Goal: Task Accomplishment & Management: Manage account settings

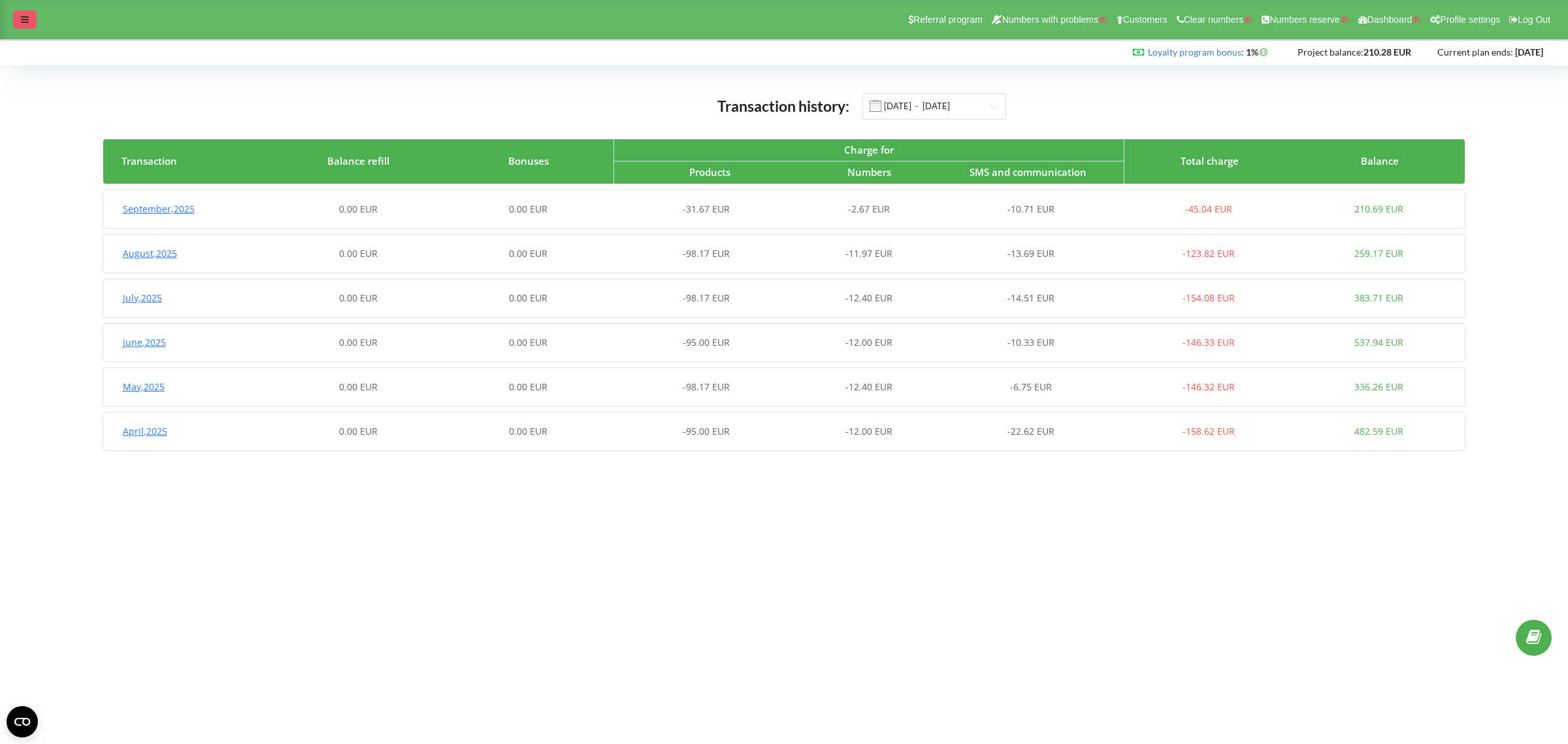
click at [27, 20] on icon at bounding box center [24, 20] width 7 height 9
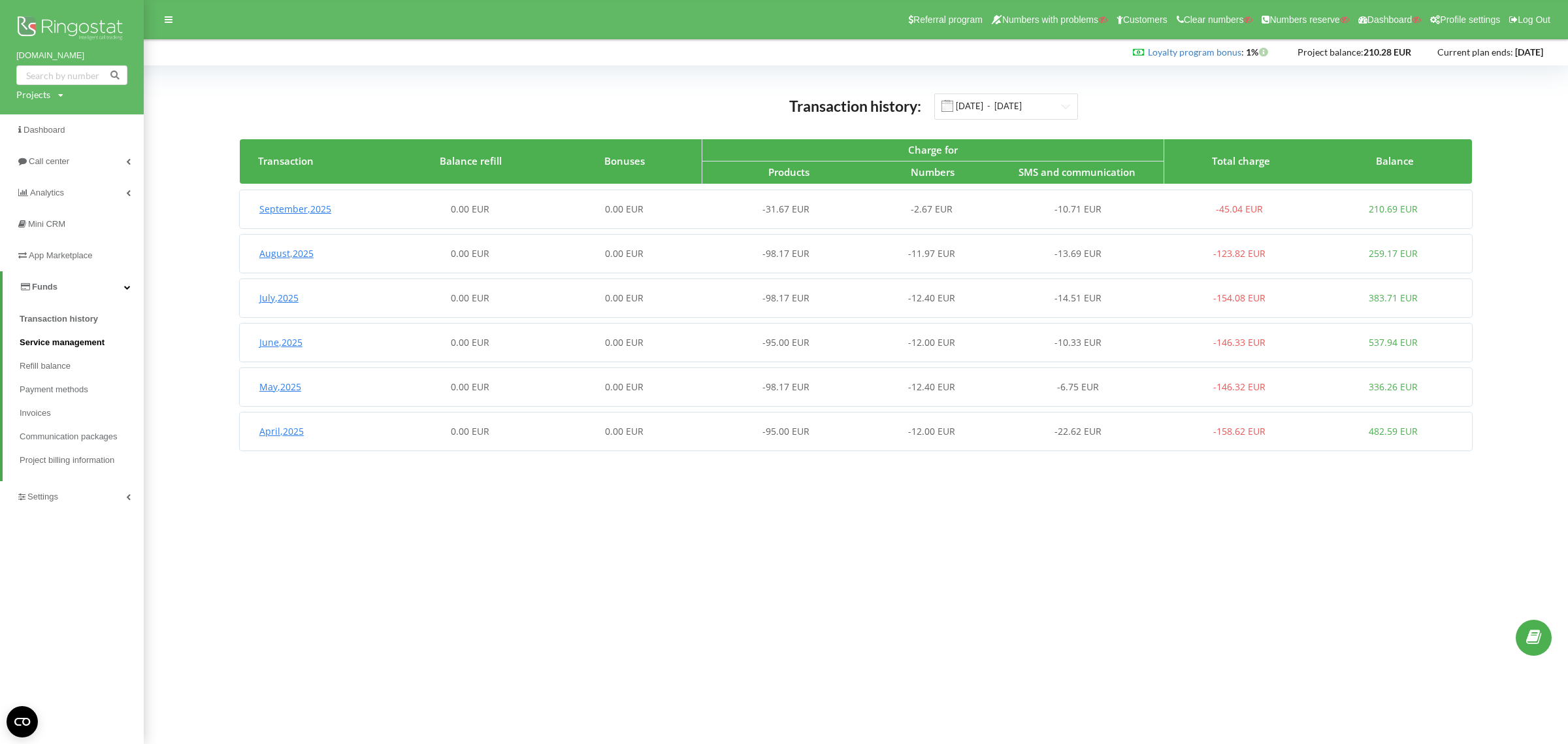
click at [51, 340] on span "Service management" at bounding box center [61, 342] width 85 height 13
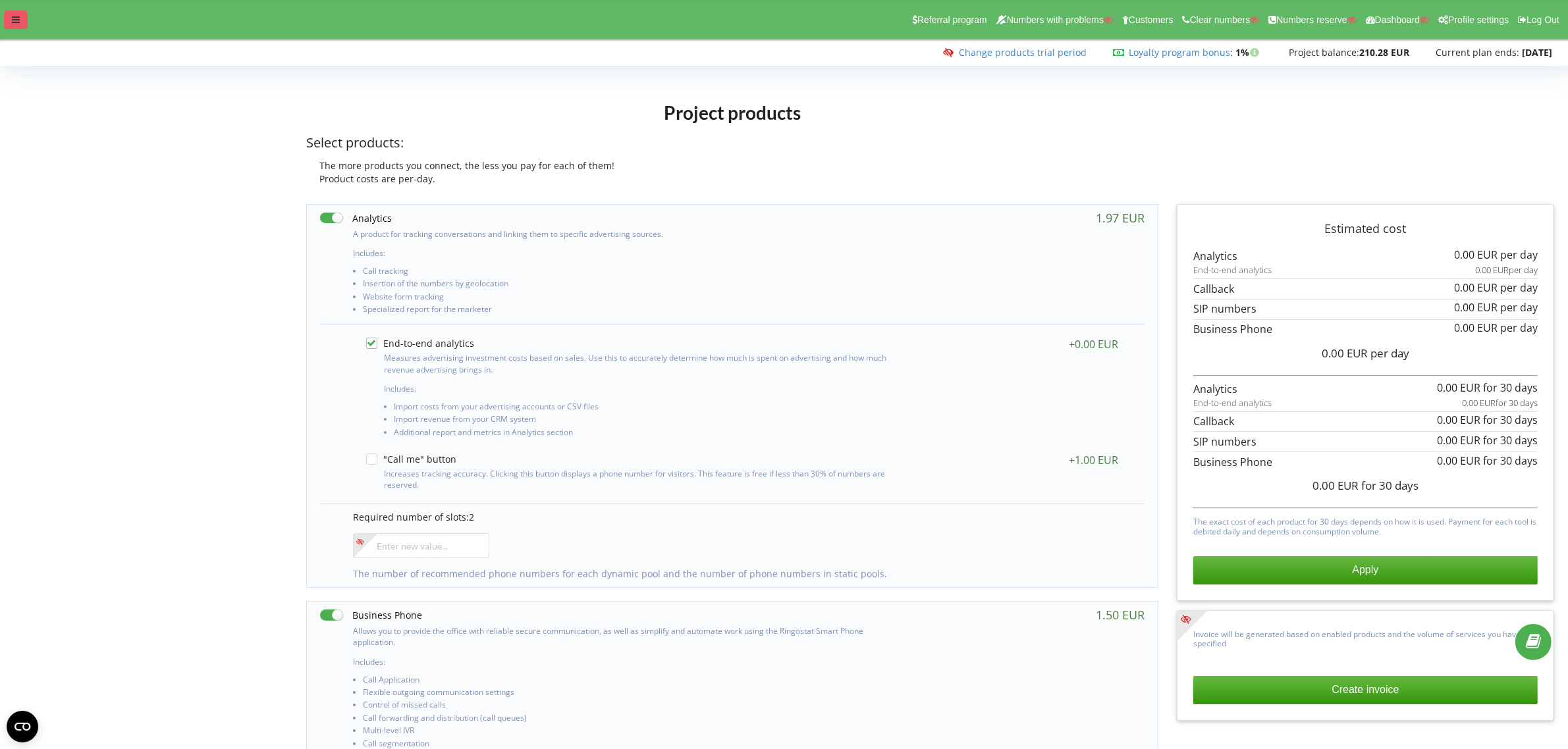
click at [15, 21] on icon at bounding box center [16, 20] width 7 height 9
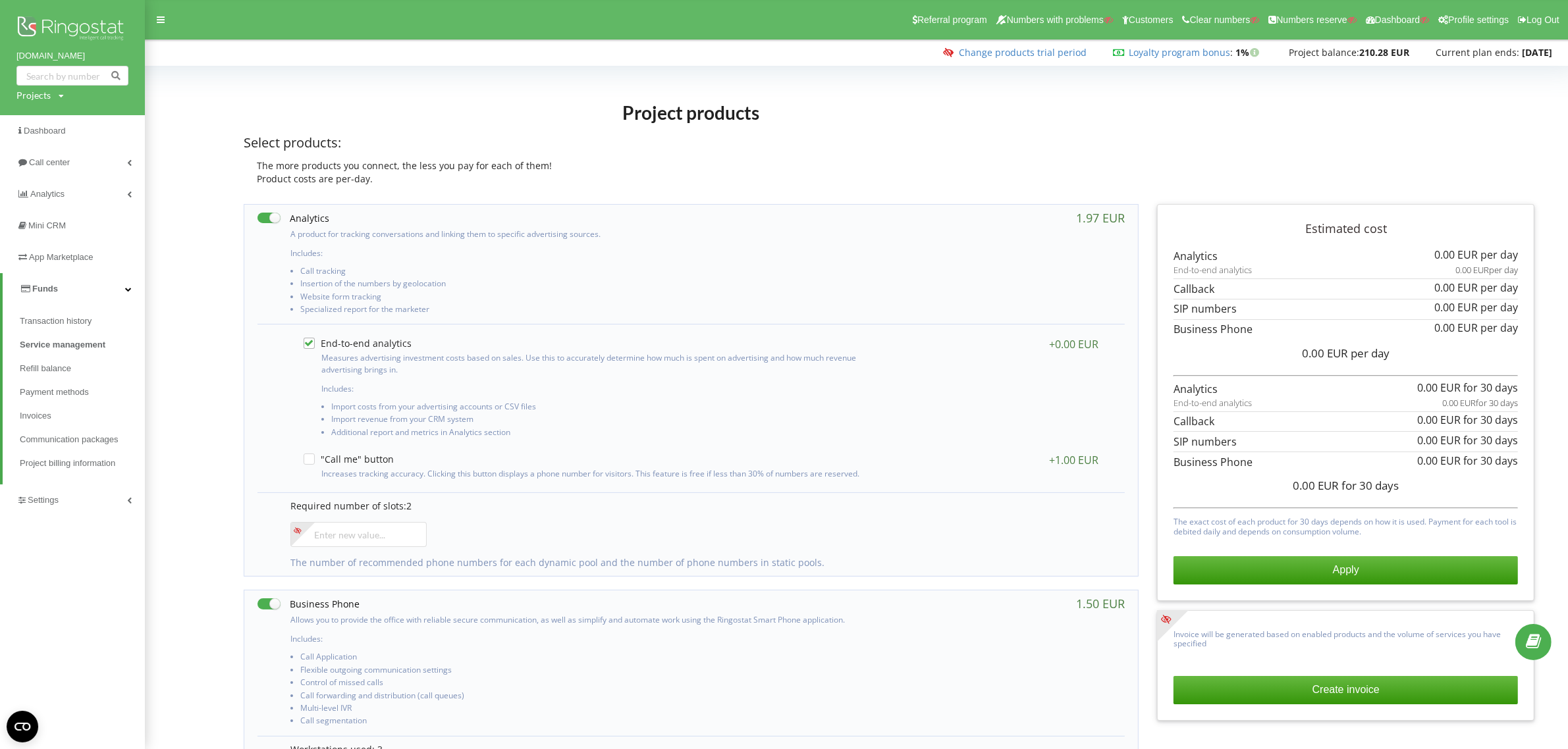
drag, startPoint x: 11, startPoint y: 51, endPoint x: 100, endPoint y: 54, distance: 89.1
click at [100, 54] on div "www.mistrz-okien.pl Projects Search" at bounding box center [72, 57] width 145 height 115
copy link "[DOMAIN_NAME]"
click at [1542, 641] on link at bounding box center [1533, 641] width 37 height 37
